Goal: Task Accomplishment & Management: Use online tool/utility

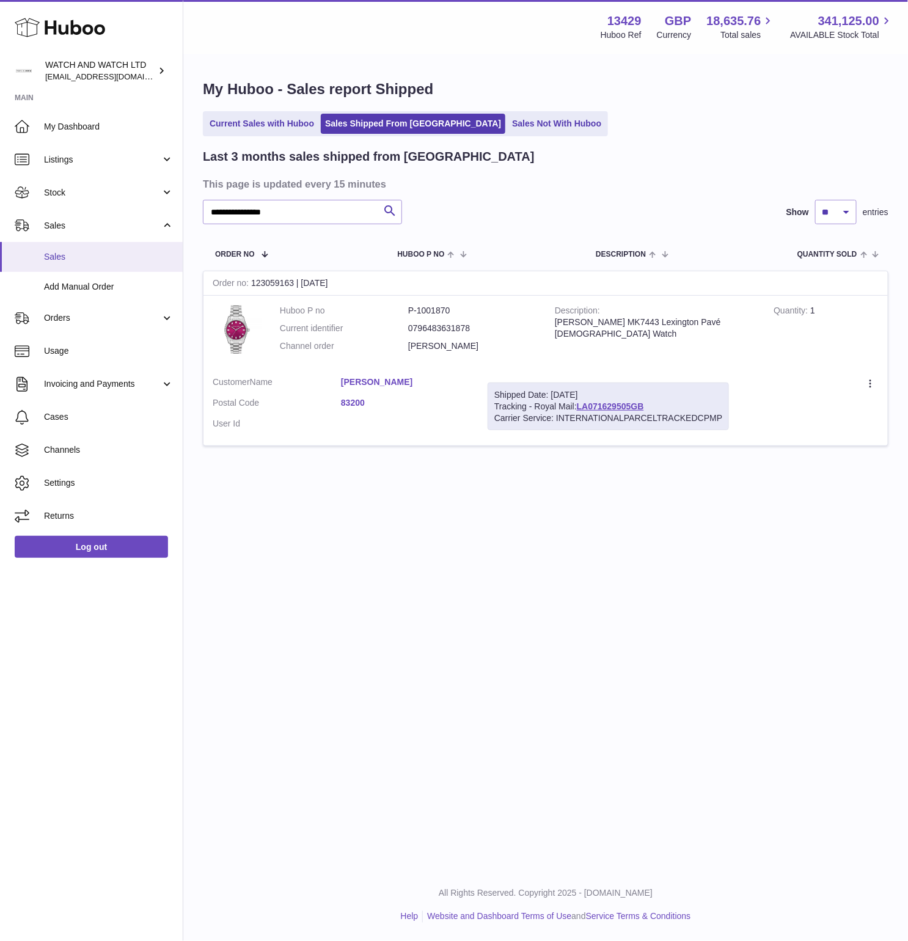
click at [70, 252] on span "Sales" at bounding box center [108, 257] width 129 height 12
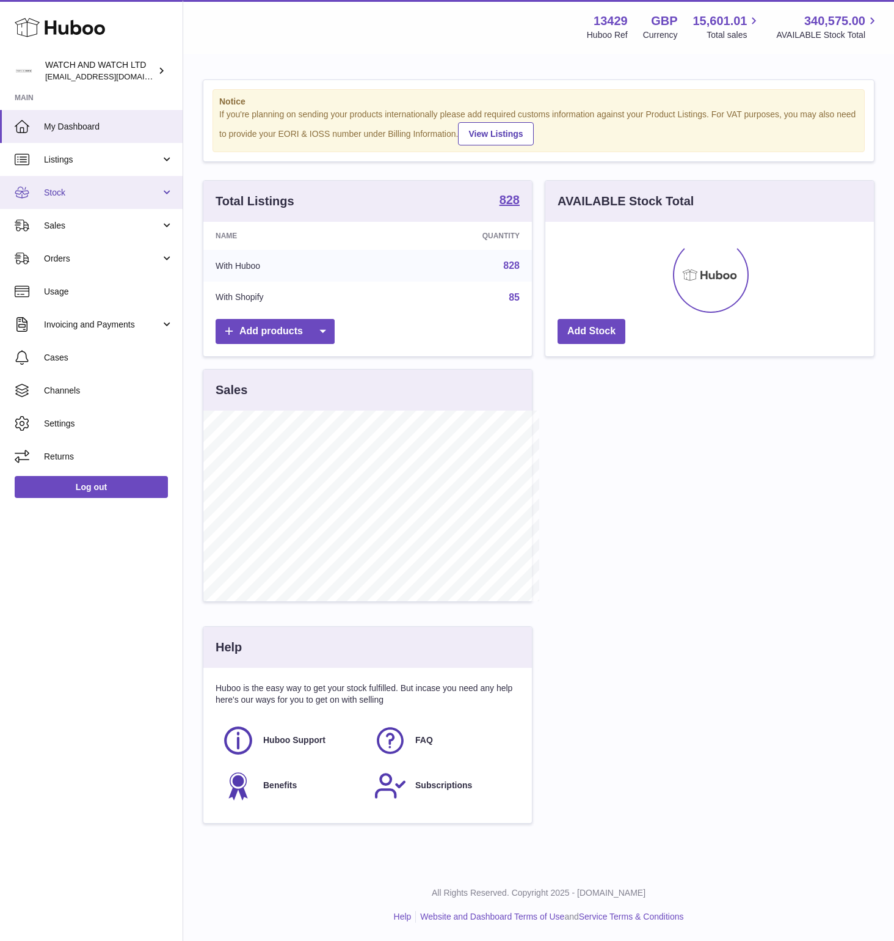
scroll to position [610654, 610516]
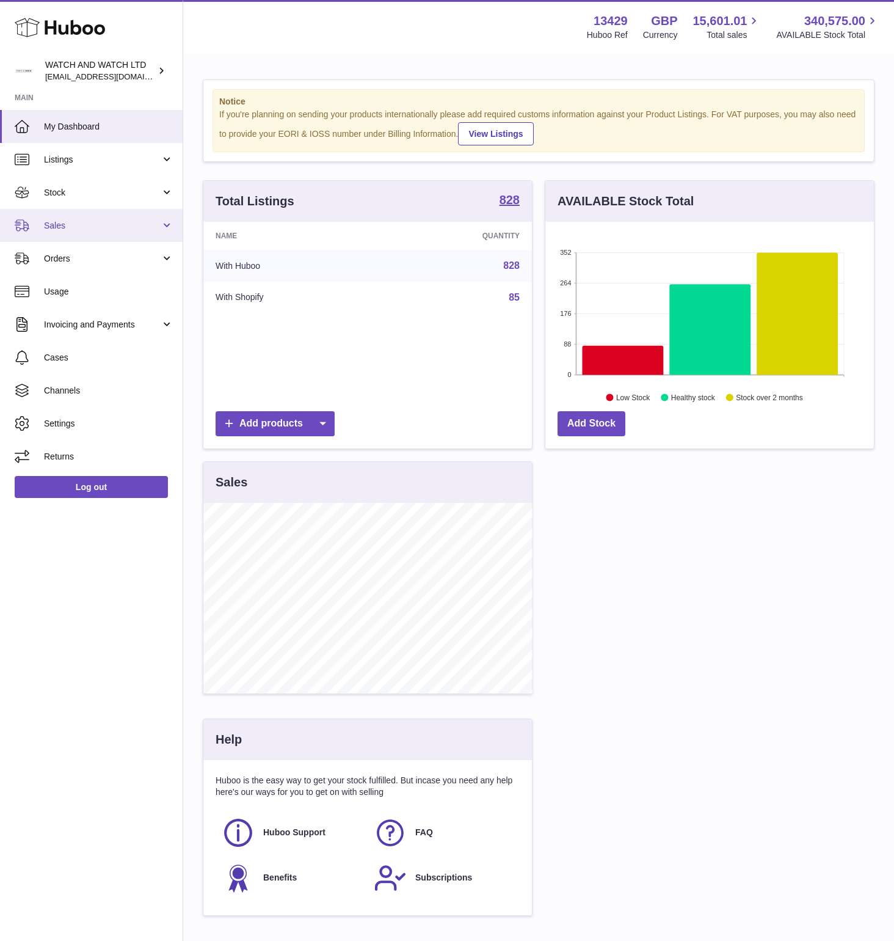
click at [35, 236] on link "Sales" at bounding box center [91, 225] width 183 height 33
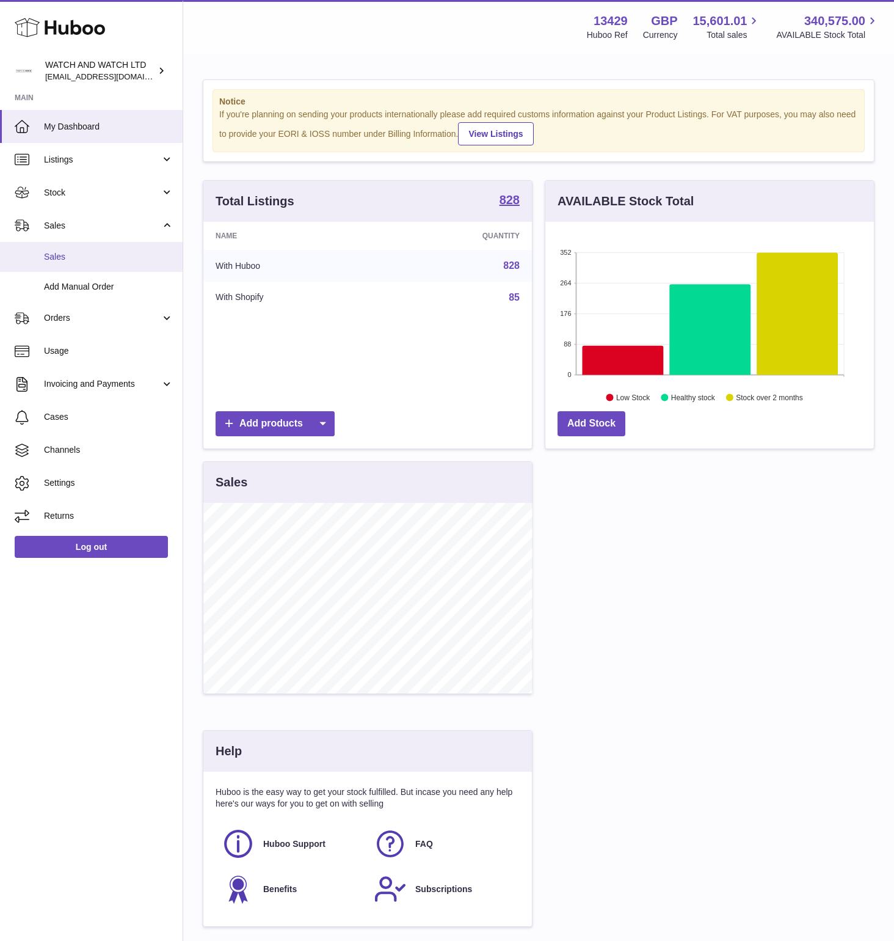
click at [92, 258] on span "Sales" at bounding box center [108, 257] width 129 height 12
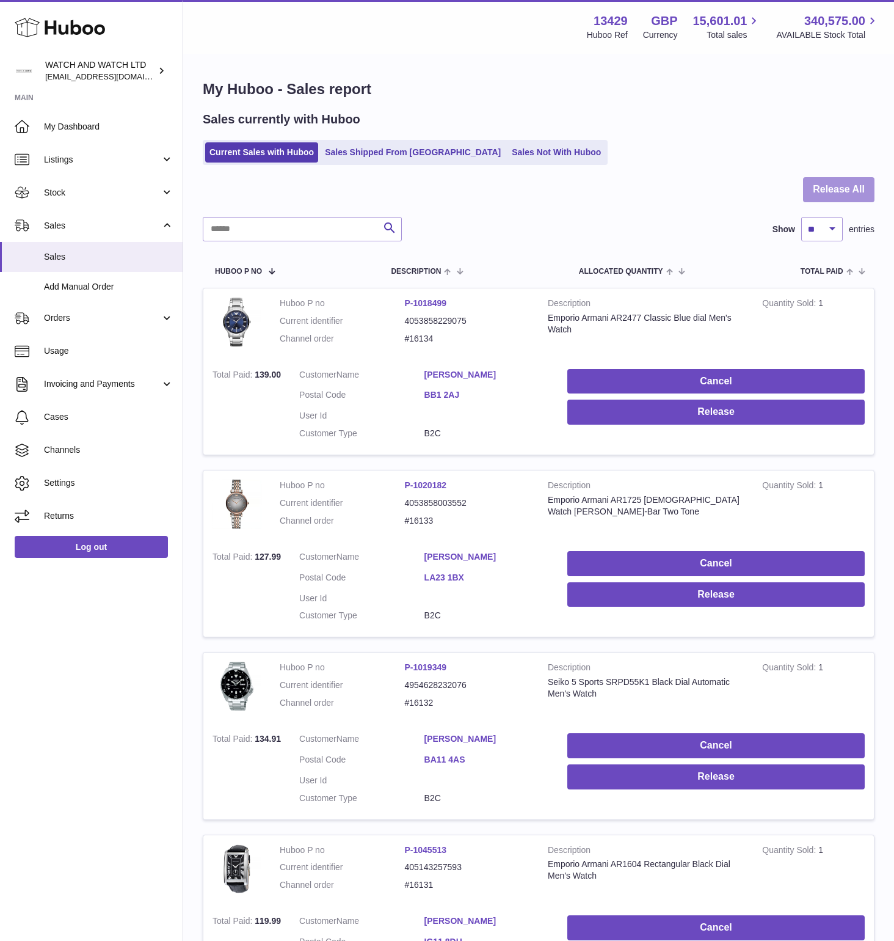
click at [841, 195] on button "Release All" at bounding box center [838, 189] width 71 height 25
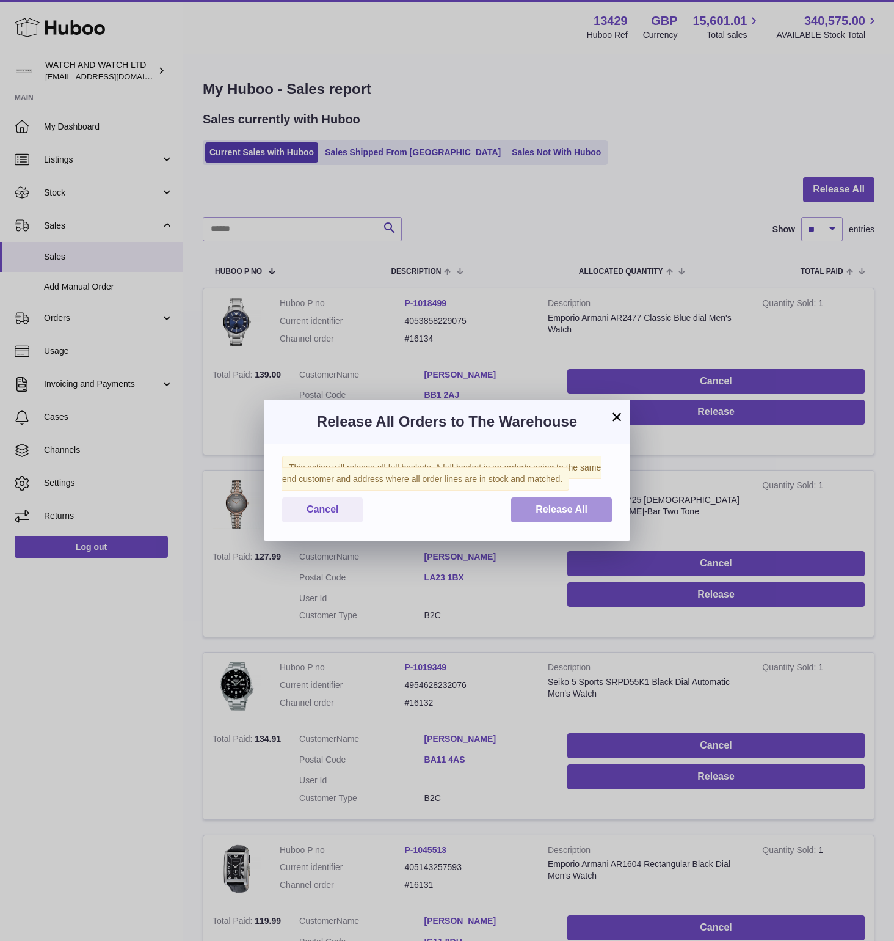
click at [546, 514] on span "Release All" at bounding box center [562, 509] width 52 height 10
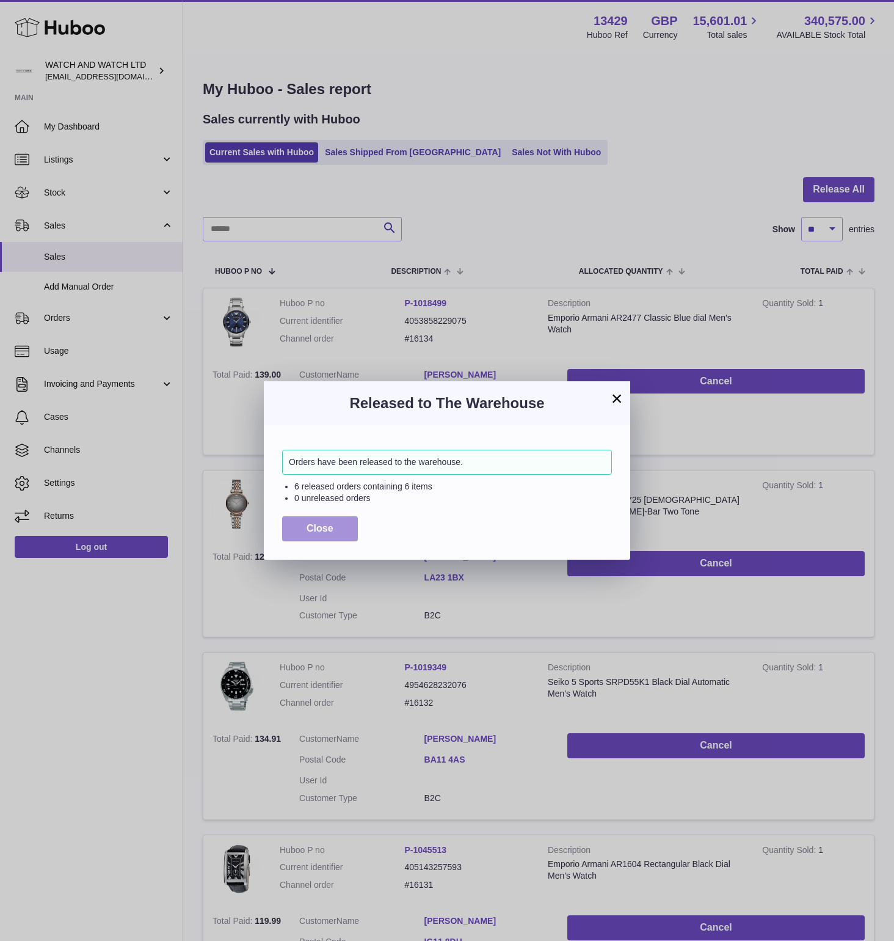
click at [319, 532] on span "Close" at bounding box center [320, 528] width 27 height 10
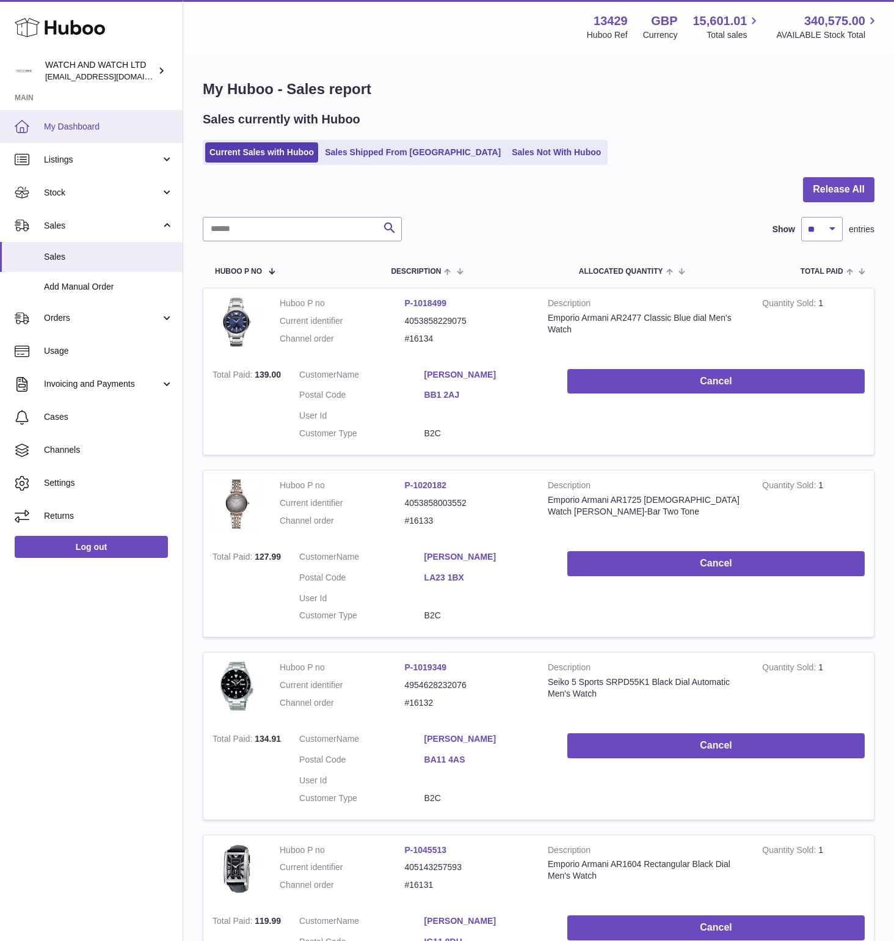
click at [92, 122] on span "My Dashboard" at bounding box center [108, 127] width 129 height 12
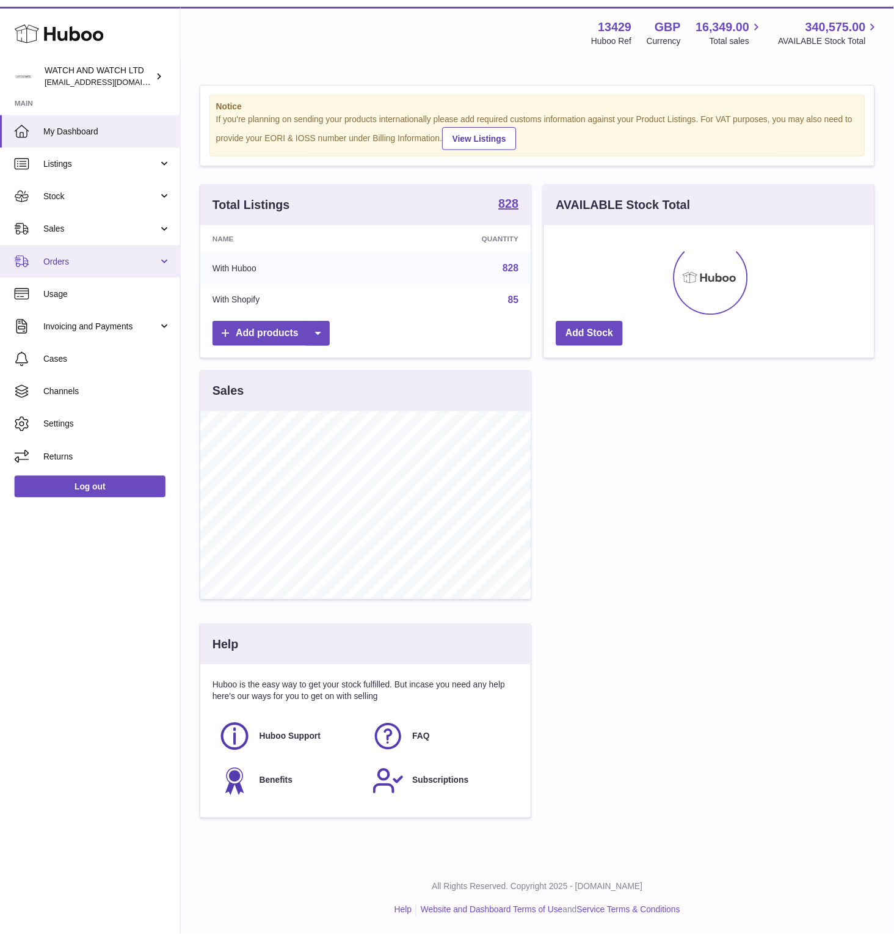
scroll to position [191, 329]
